Goal: Transaction & Acquisition: Purchase product/service

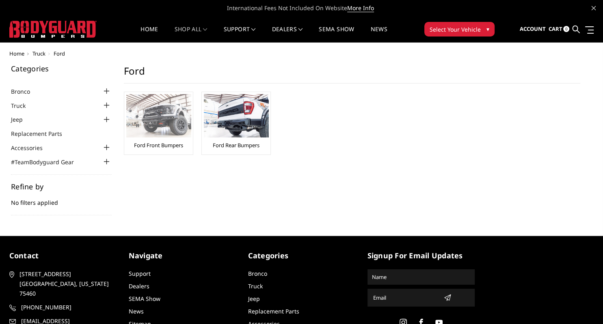
click at [161, 140] on div "Ford Front Bumpers" at bounding box center [158, 123] width 65 height 58
click at [156, 113] on img at bounding box center [158, 115] width 65 height 43
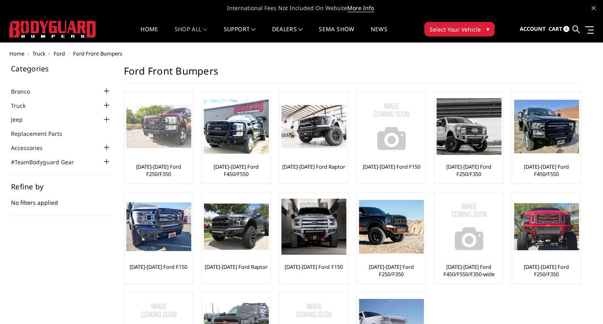
click at [156, 136] on img at bounding box center [158, 126] width 65 height 43
